Goal: Find specific page/section: Find specific page/section

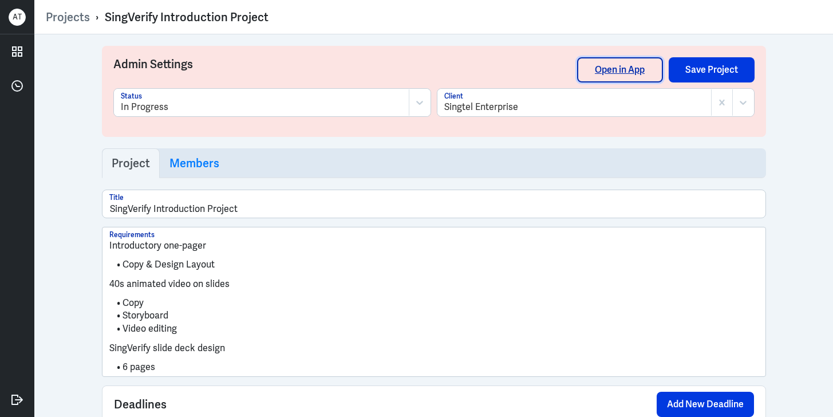
click at [638, 69] on link "Open in App" at bounding box center [620, 69] width 86 height 25
click at [86, 12] on link "Projects" at bounding box center [68, 17] width 44 height 15
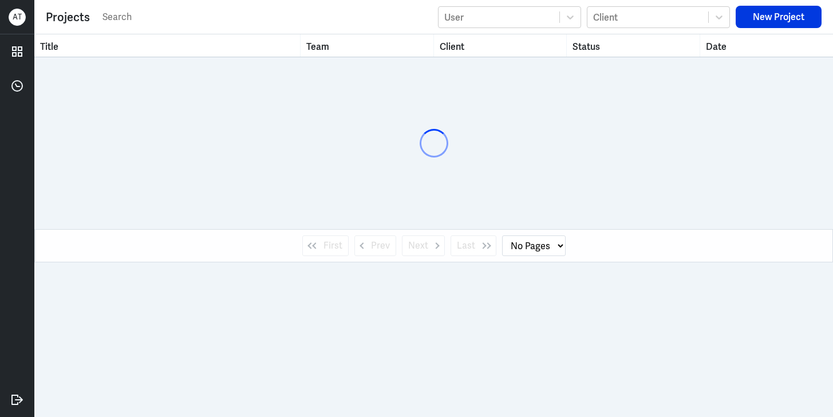
select select "1"
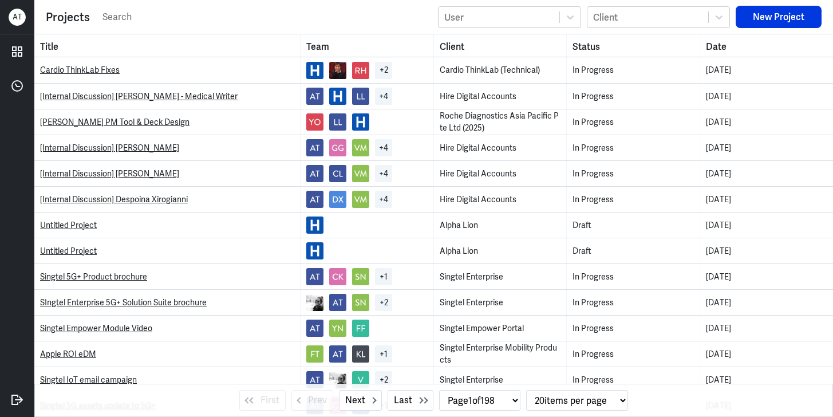
click at [143, 23] on input "text" at bounding box center [266, 17] width 331 height 17
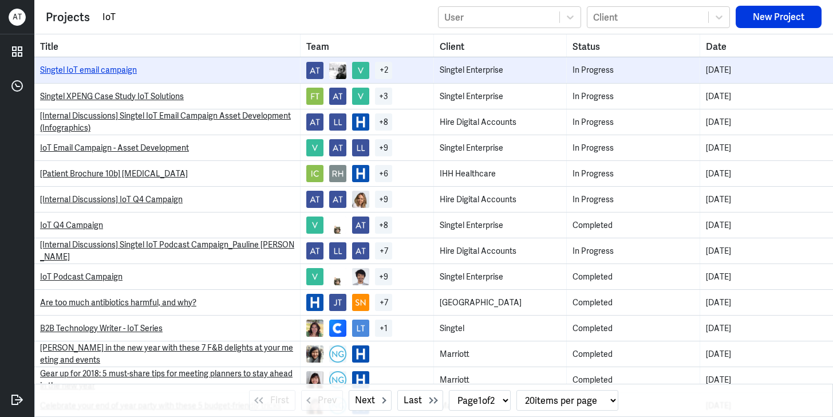
type input "IoT"
click at [100, 73] on link "Singtel IoT email campaign" at bounding box center [88, 70] width 97 height 10
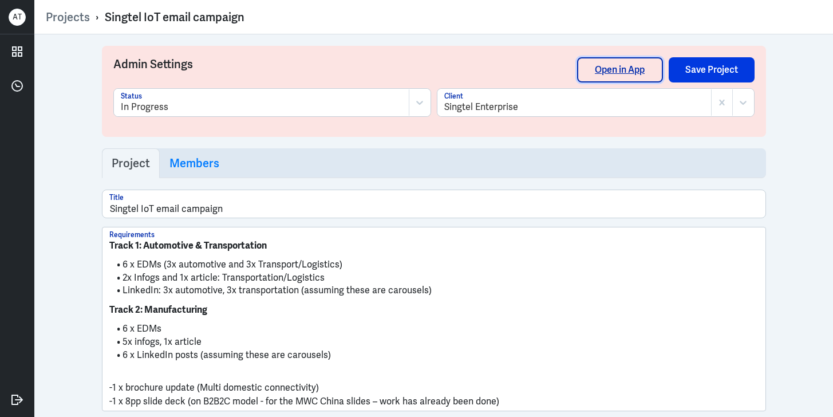
click at [630, 69] on link "Open in App" at bounding box center [620, 69] width 86 height 25
click at [75, 13] on link "Projects" at bounding box center [68, 17] width 44 height 15
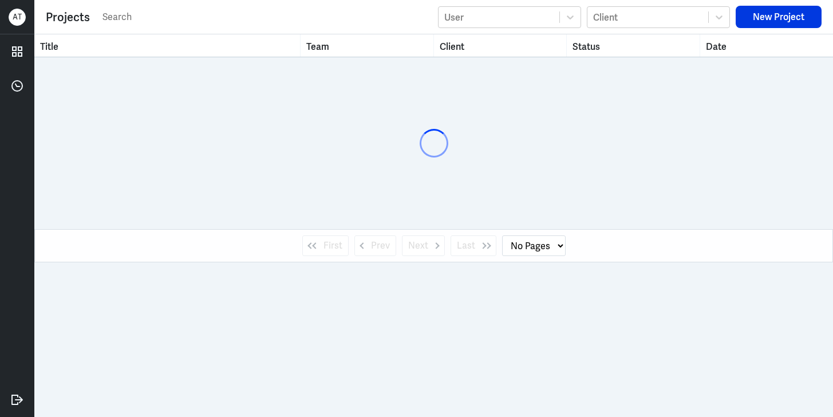
select select "1"
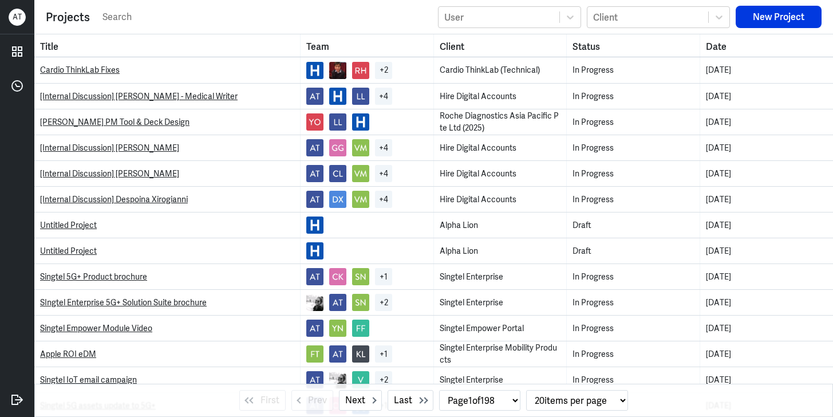
click at [163, 23] on input "text" at bounding box center [266, 17] width 331 height 17
type input "bei"
select select "0"
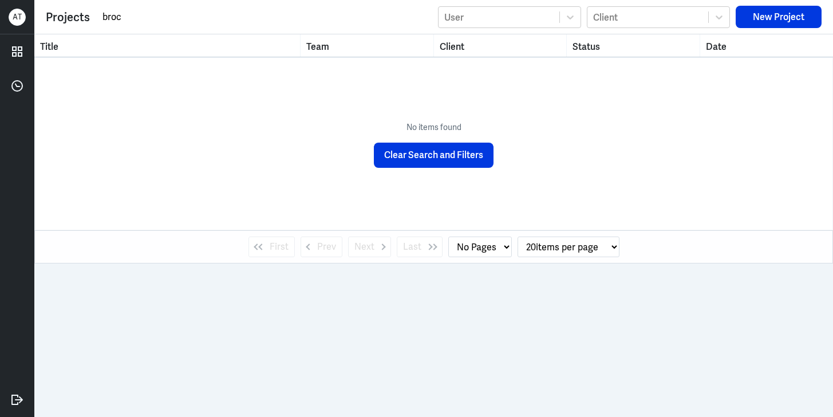
type input "broch"
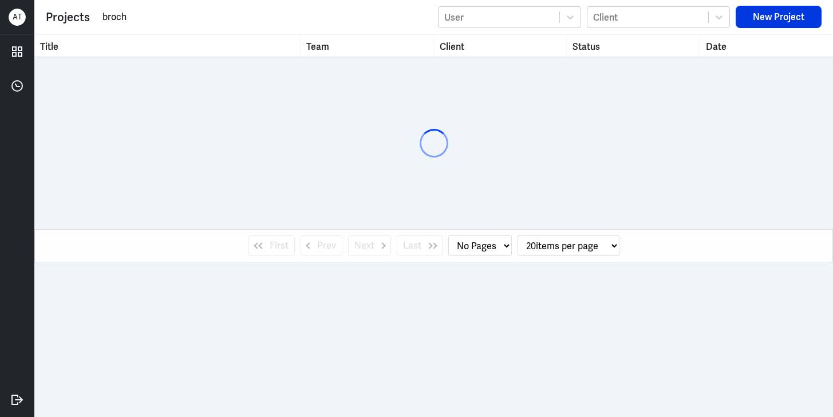
select select "1"
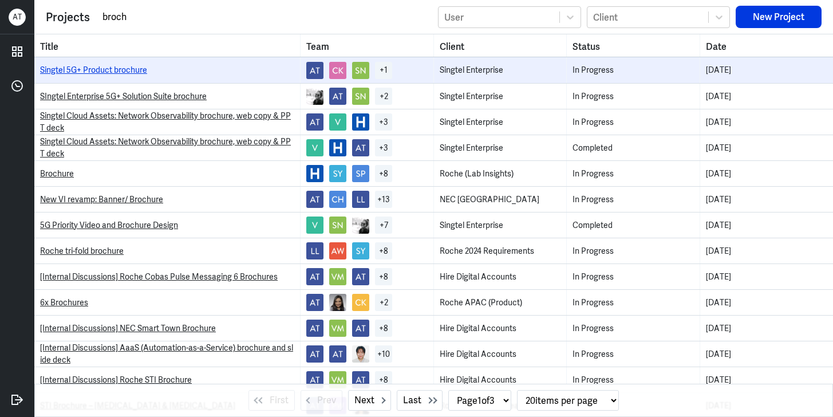
type input "broch"
click at [101, 73] on link "Singtel 5G+ Product brochure" at bounding box center [93, 70] width 107 height 10
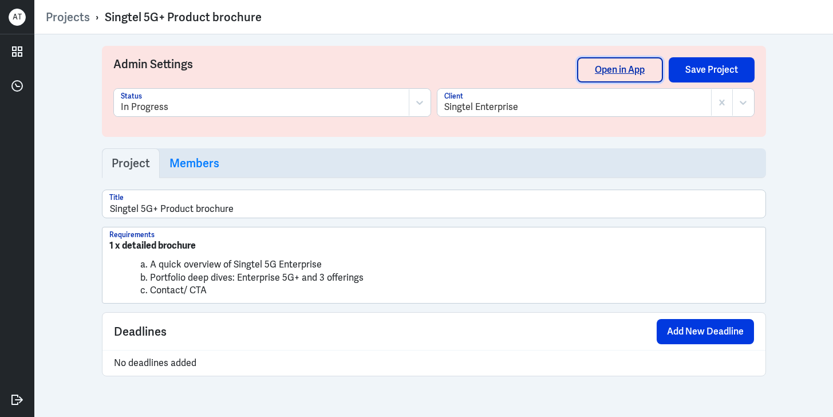
click at [614, 72] on link "Open in App" at bounding box center [620, 69] width 86 height 25
click at [66, 20] on link "Projects" at bounding box center [68, 17] width 44 height 15
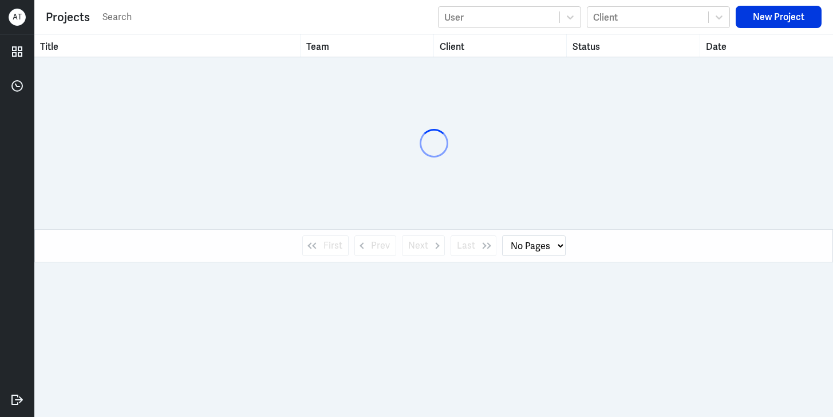
select select "1"
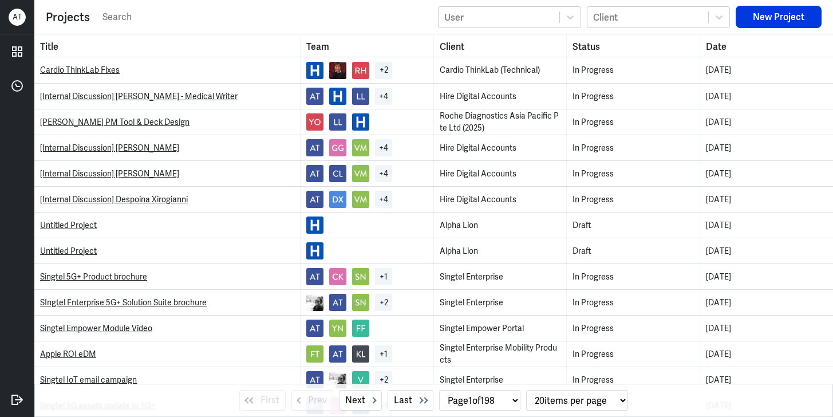
click at [163, 18] on input "text" at bounding box center [266, 17] width 331 height 17
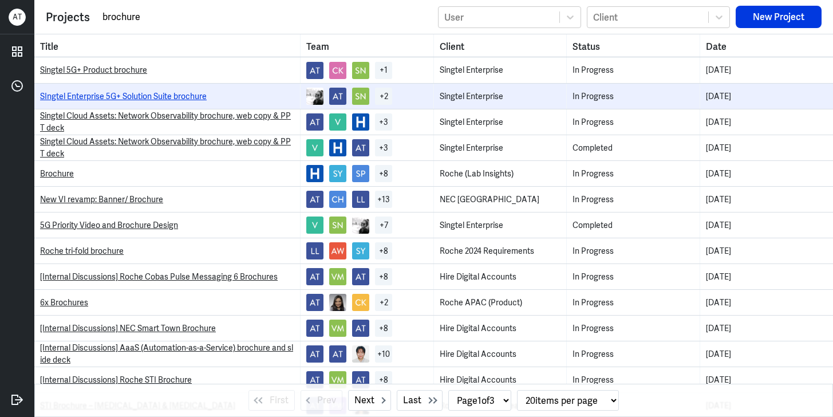
type input "brochure"
click at [96, 93] on link "SIngtel Enterprise 5G+ Solution Suite brochure" at bounding box center [123, 96] width 167 height 10
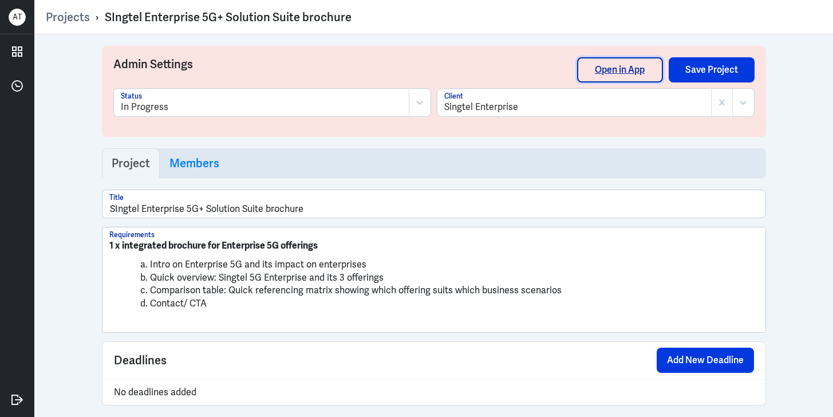
click at [614, 73] on link "Open in App" at bounding box center [620, 69] width 86 height 25
click at [77, 23] on link "Projects" at bounding box center [68, 17] width 44 height 15
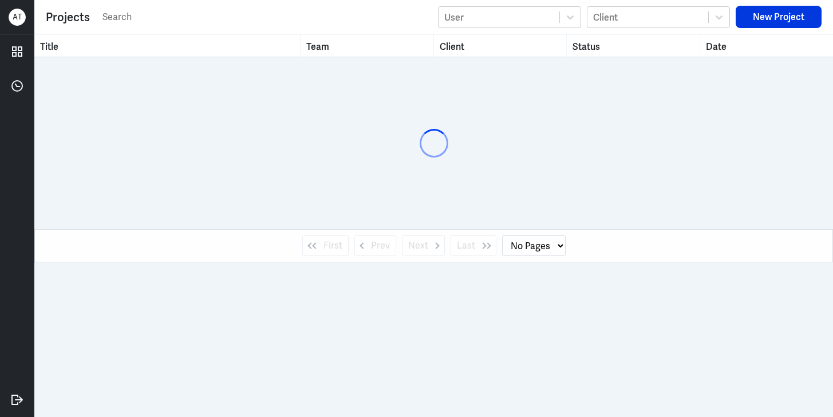
select select "1"
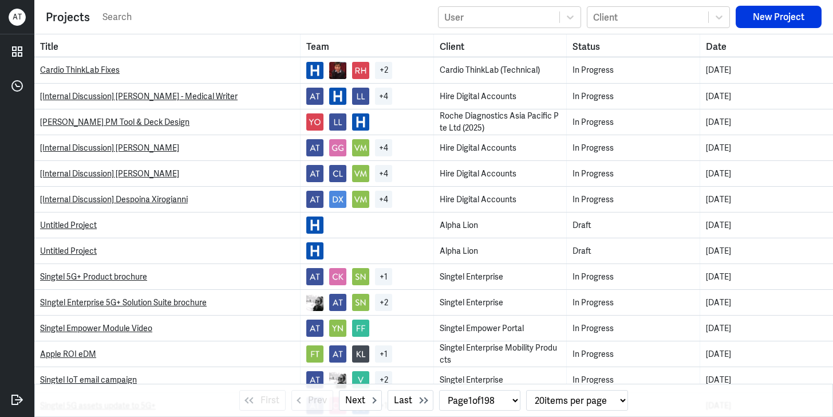
click at [126, 24] on input "text" at bounding box center [266, 17] width 331 height 17
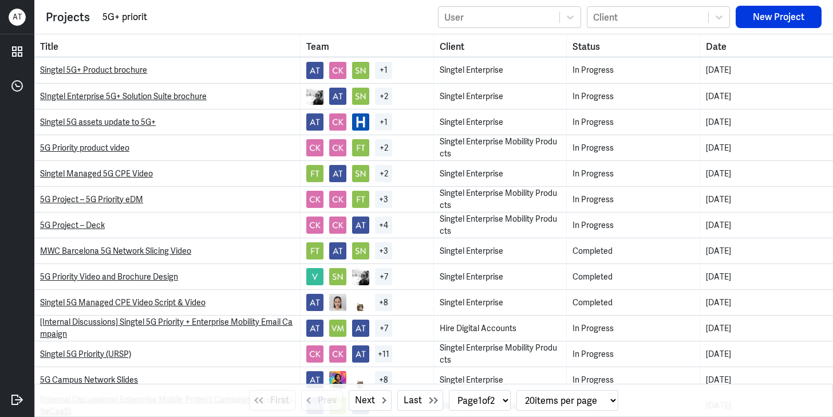
type input "5G+ priority"
select select "0"
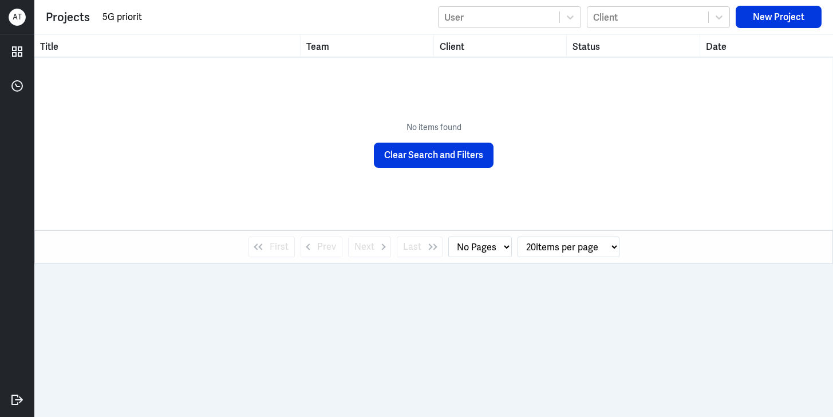
type input "5G priority"
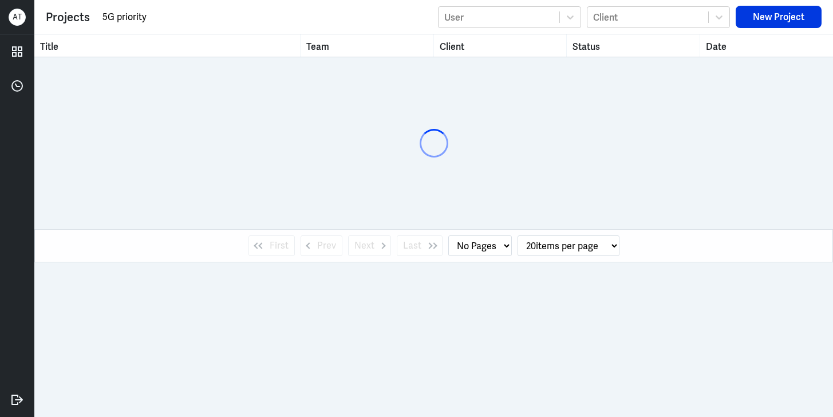
select select "1"
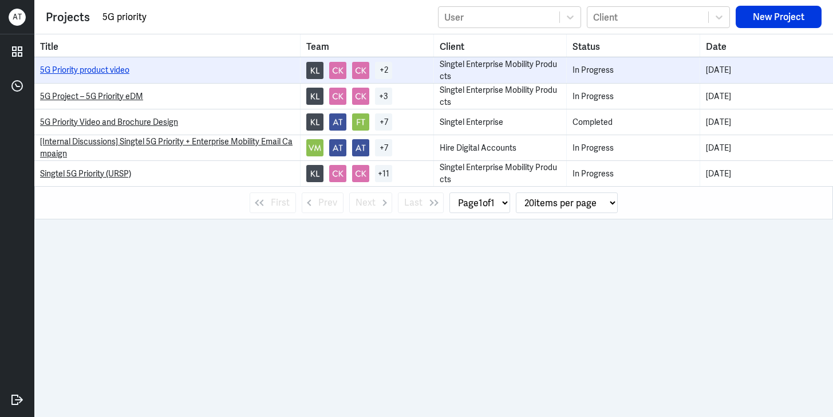
type input "5G priority"
click at [100, 68] on link "5G Priority product video" at bounding box center [84, 70] width 89 height 10
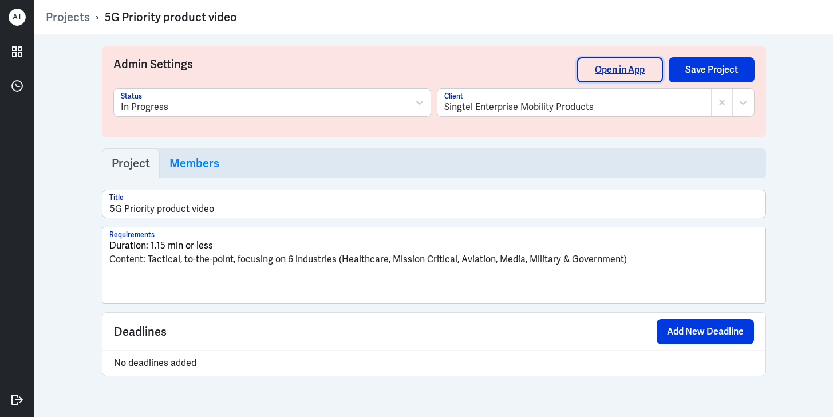
click at [601, 78] on link "Open in App" at bounding box center [620, 69] width 86 height 25
click at [67, 12] on link "Projects" at bounding box center [68, 17] width 44 height 15
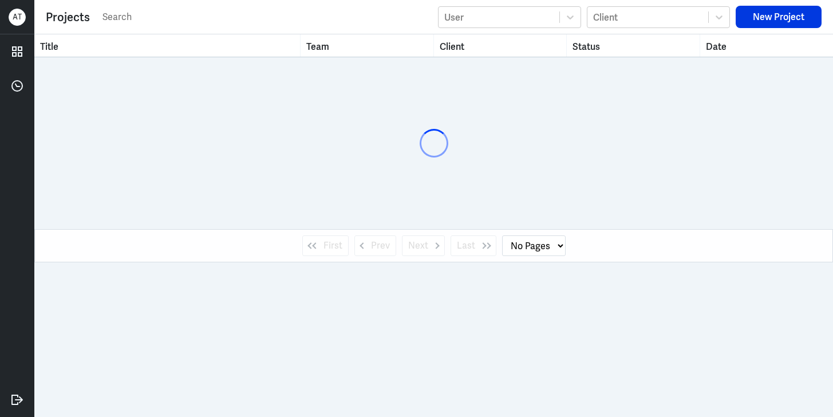
select select "1"
